Goal: Find specific page/section: Find specific page/section

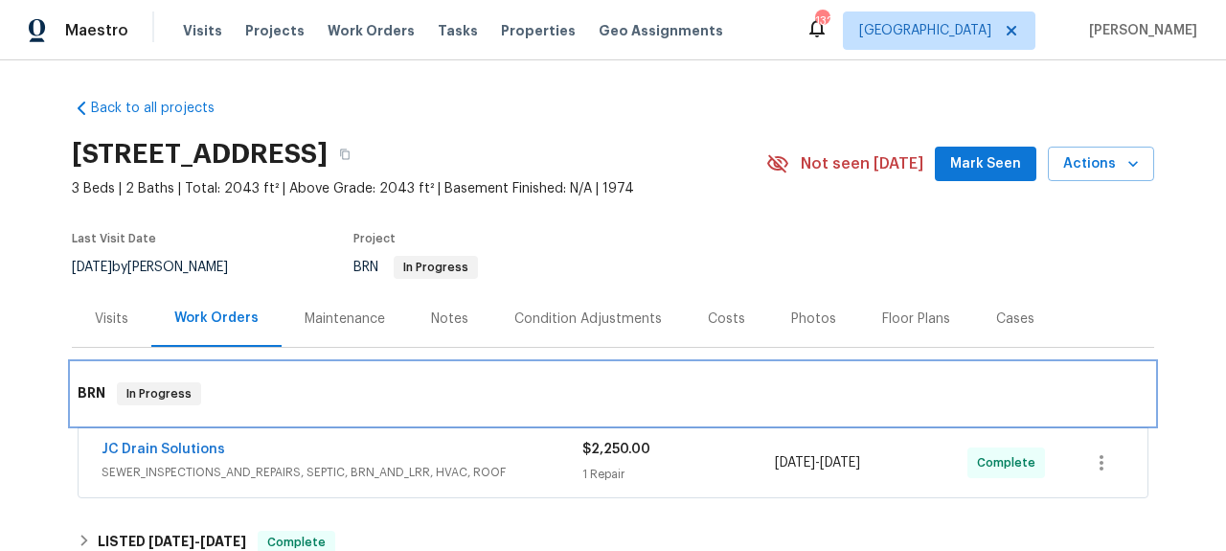
click at [697, 367] on div "BRN In Progress" at bounding box center [613, 393] width 1082 height 61
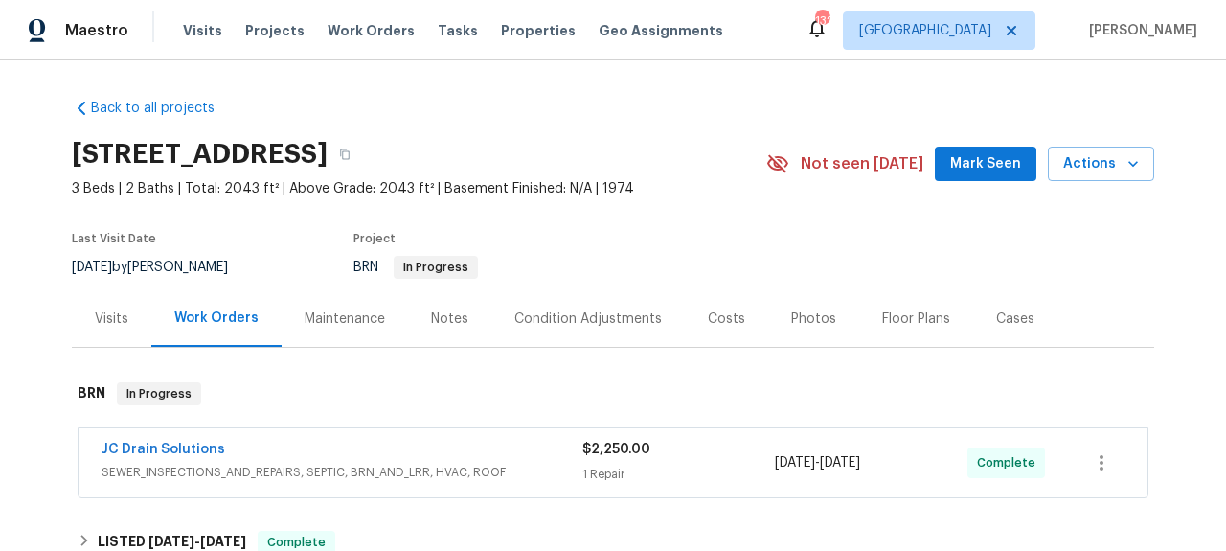
click at [118, 440] on span "JC Drain Solutions" at bounding box center [164, 449] width 124 height 19
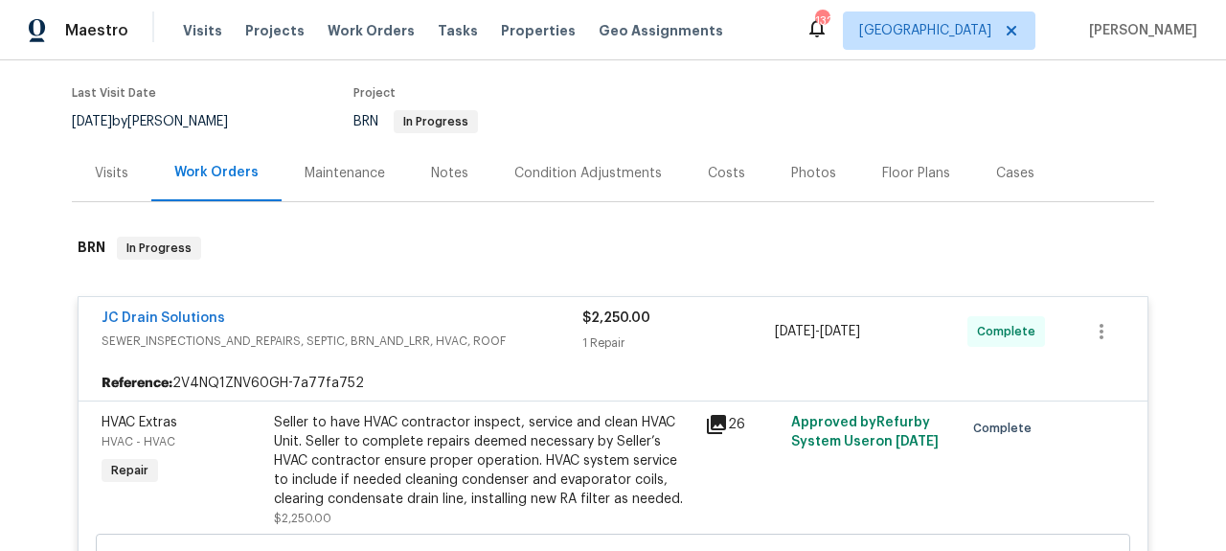
scroll to position [232, 0]
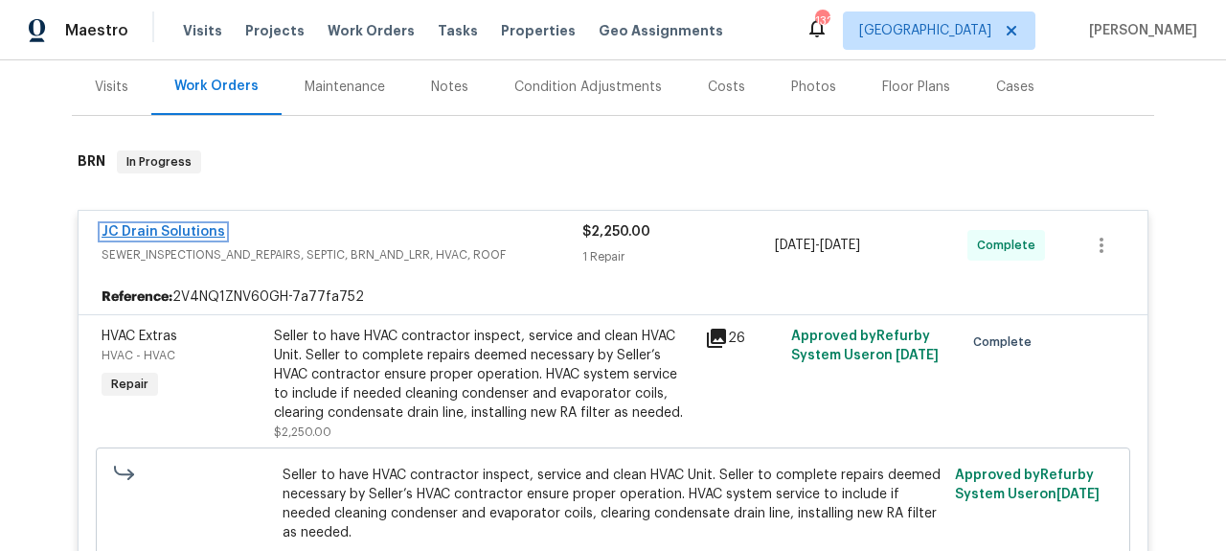
click at [162, 229] on link "JC Drain Solutions" at bounding box center [164, 231] width 124 height 13
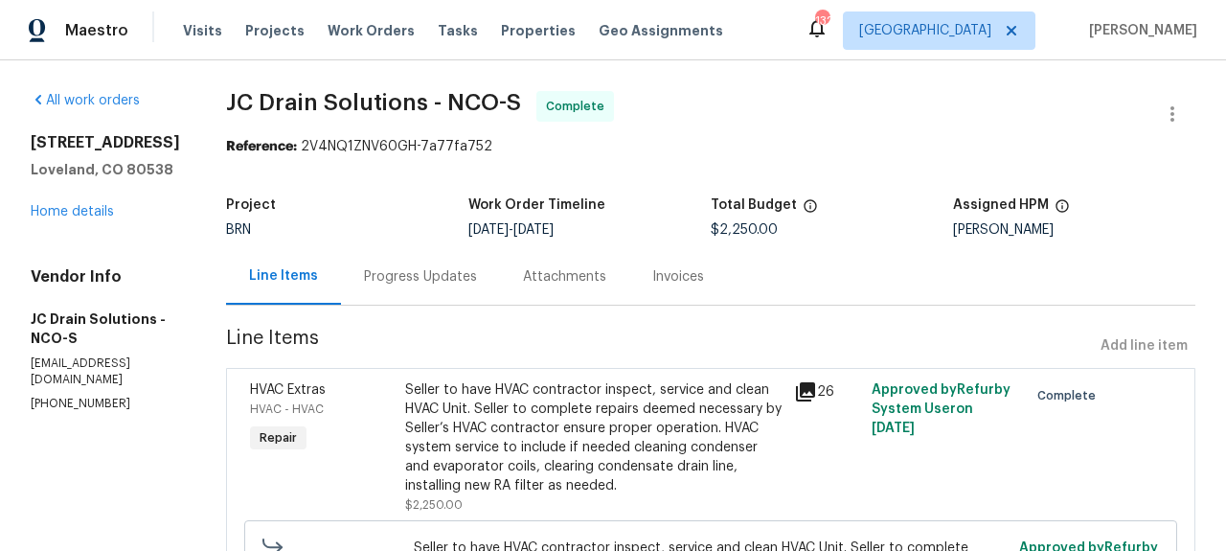
click at [699, 271] on div "Invoices" at bounding box center [678, 276] width 52 height 19
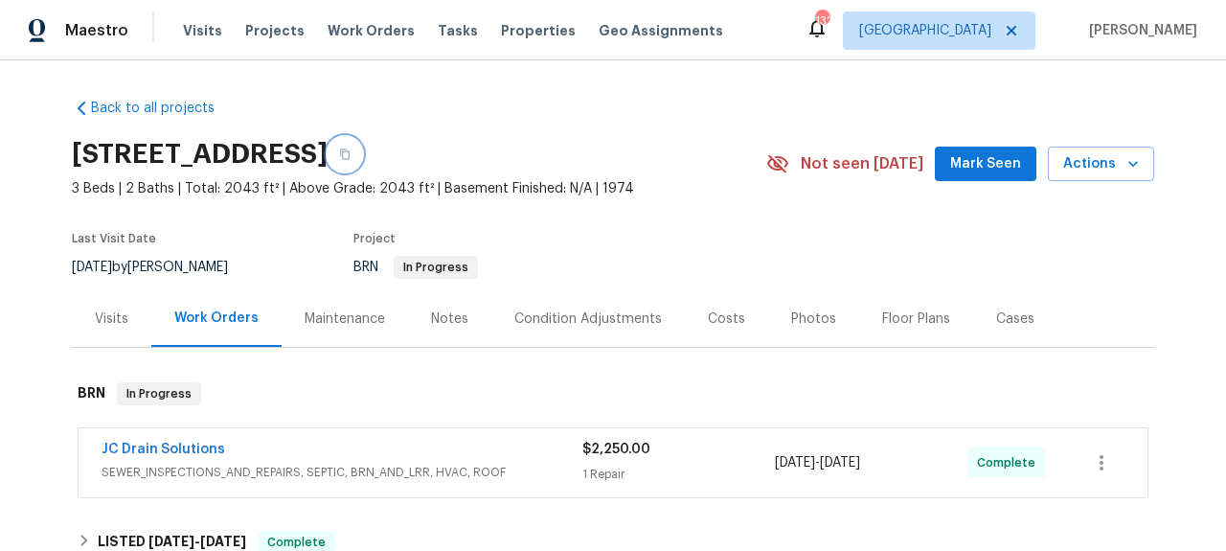
click at [351, 154] on icon "button" at bounding box center [344, 153] width 11 height 11
